Goal: Transaction & Acquisition: Book appointment/travel/reservation

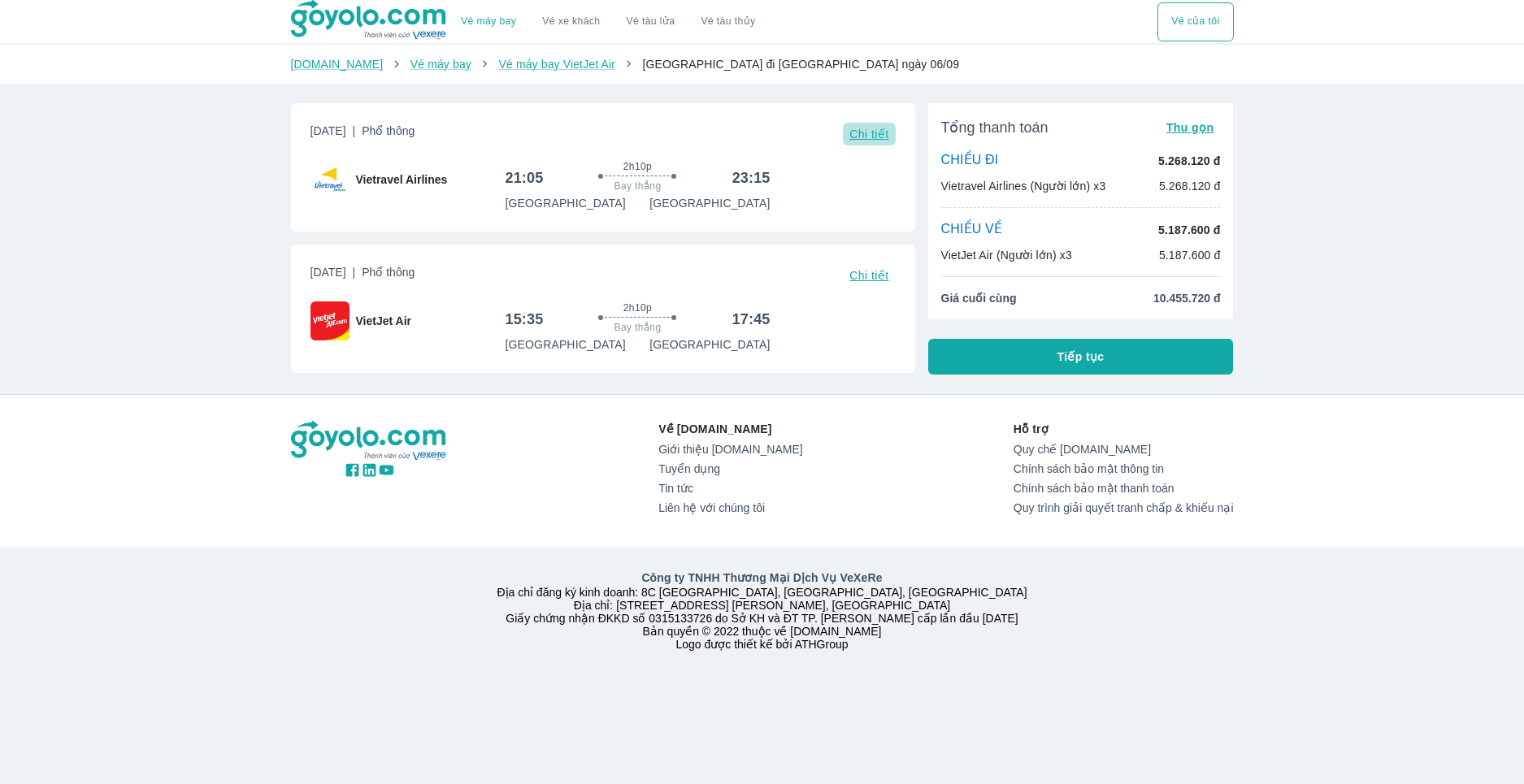
click at [865, 134] on span "Chi tiết" at bounding box center [868, 133] width 39 height 13
